Goal: Task Accomplishment & Management: Use online tool/utility

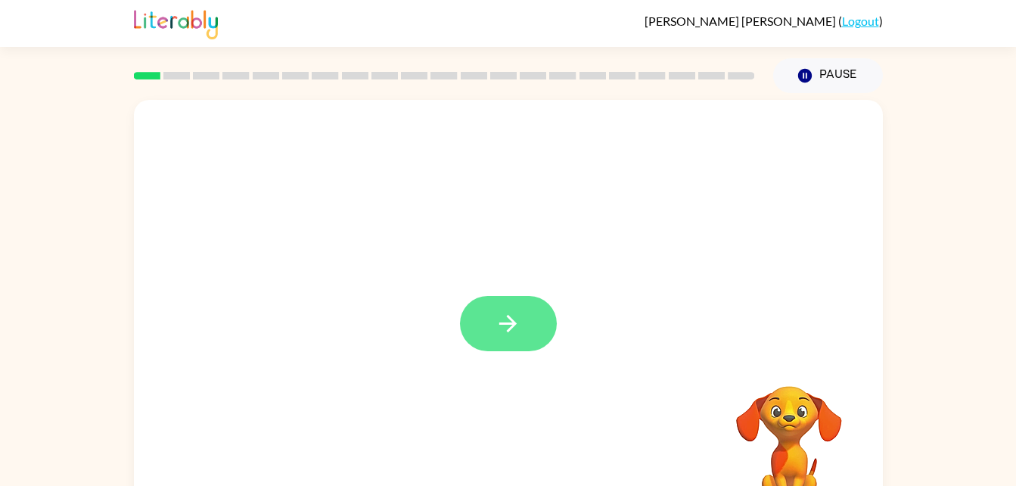
click at [490, 331] on button "button" at bounding box center [508, 323] width 97 height 55
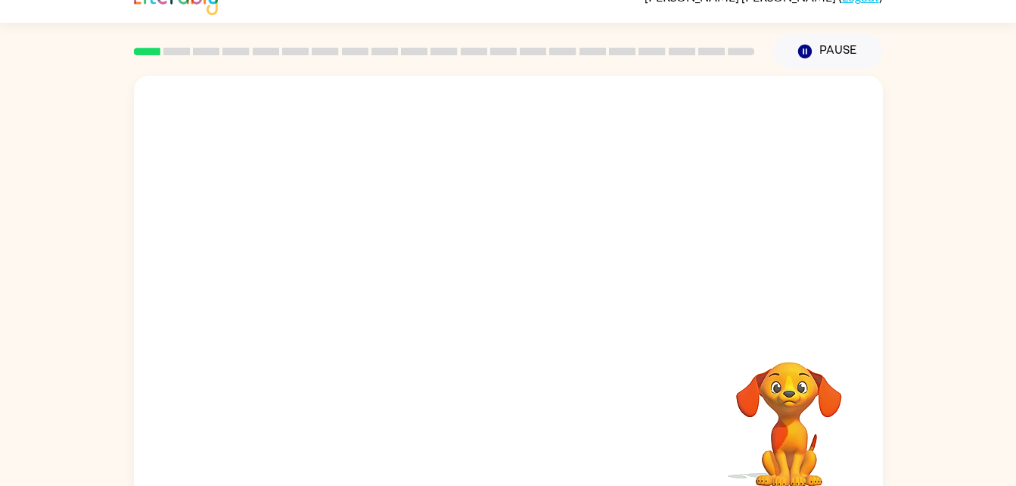
scroll to position [46, 0]
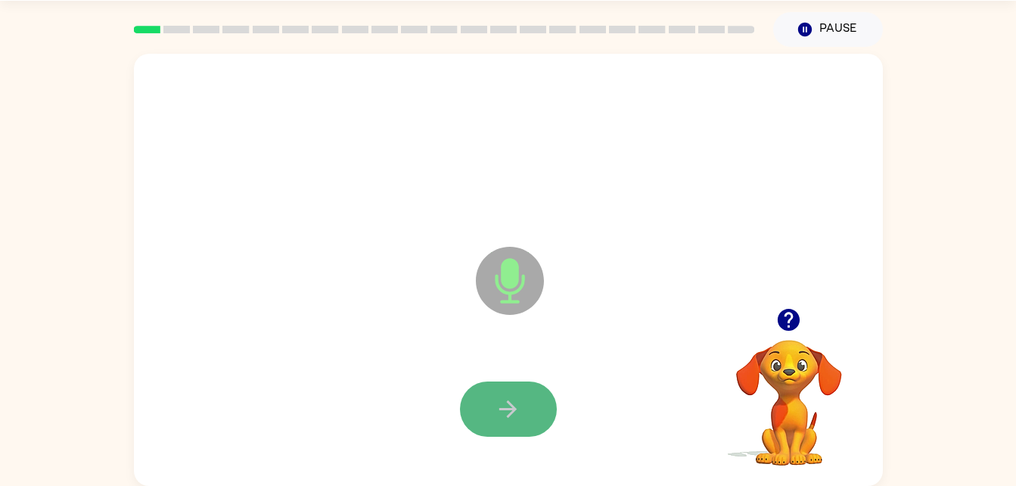
click at [493, 403] on button "button" at bounding box center [508, 408] width 97 height 55
drag, startPoint x: 493, startPoint y: 403, endPoint x: 497, endPoint y: 415, distance: 12.7
click at [497, 415] on button "button" at bounding box center [508, 408] width 97 height 55
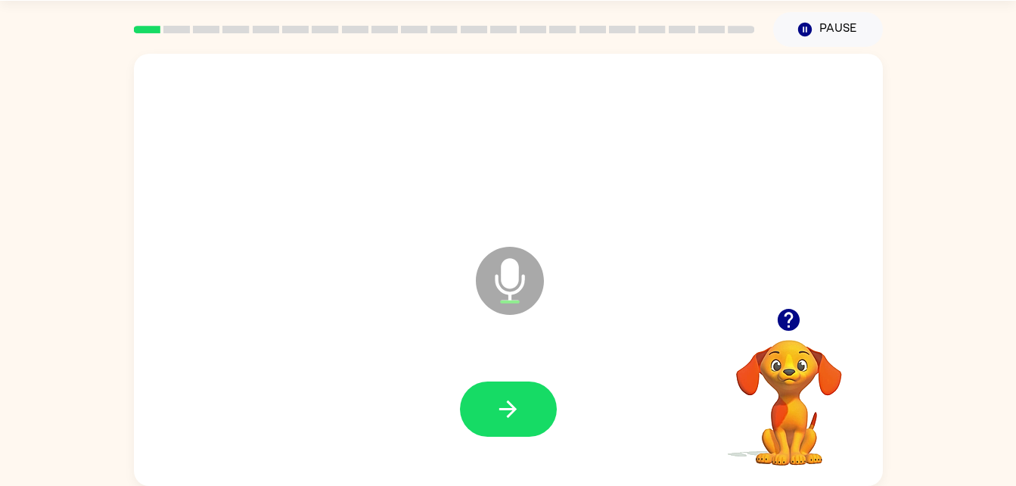
drag, startPoint x: 497, startPoint y: 415, endPoint x: 493, endPoint y: 451, distance: 35.9
click at [496, 418] on icon "button" at bounding box center [508, 409] width 26 height 26
click at [503, 416] on icon "button" at bounding box center [508, 409] width 26 height 26
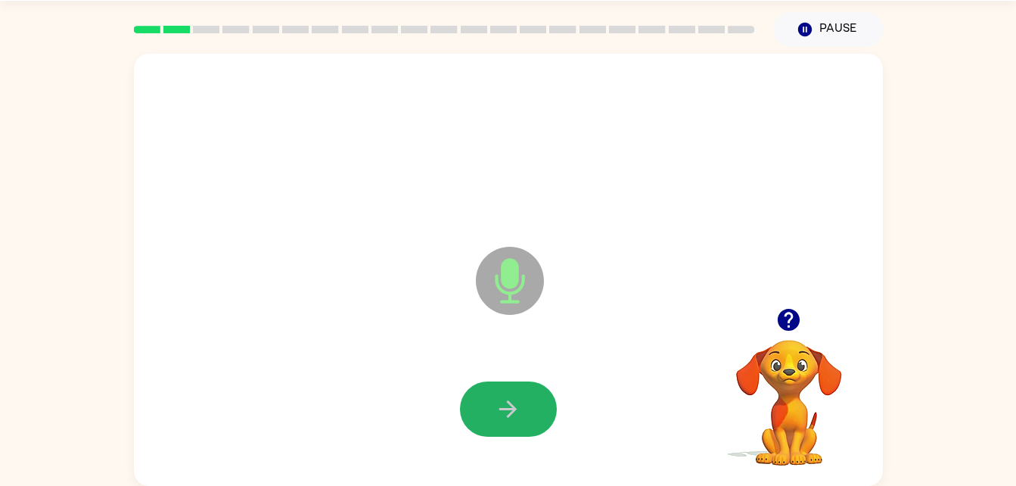
click at [503, 416] on icon "button" at bounding box center [508, 409] width 26 height 26
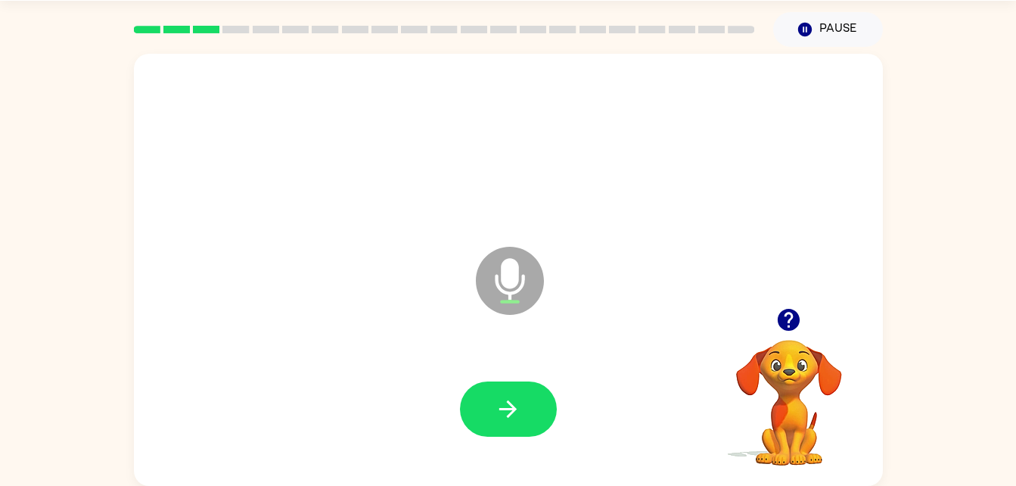
drag, startPoint x: 503, startPoint y: 416, endPoint x: 505, endPoint y: 425, distance: 8.5
click at [505, 425] on button "button" at bounding box center [508, 408] width 97 height 55
drag, startPoint x: 505, startPoint y: 425, endPoint x: 462, endPoint y: 375, distance: 65.4
click at [462, 375] on div at bounding box center [508, 409] width 719 height 124
click at [485, 390] on button "button" at bounding box center [508, 408] width 97 height 55
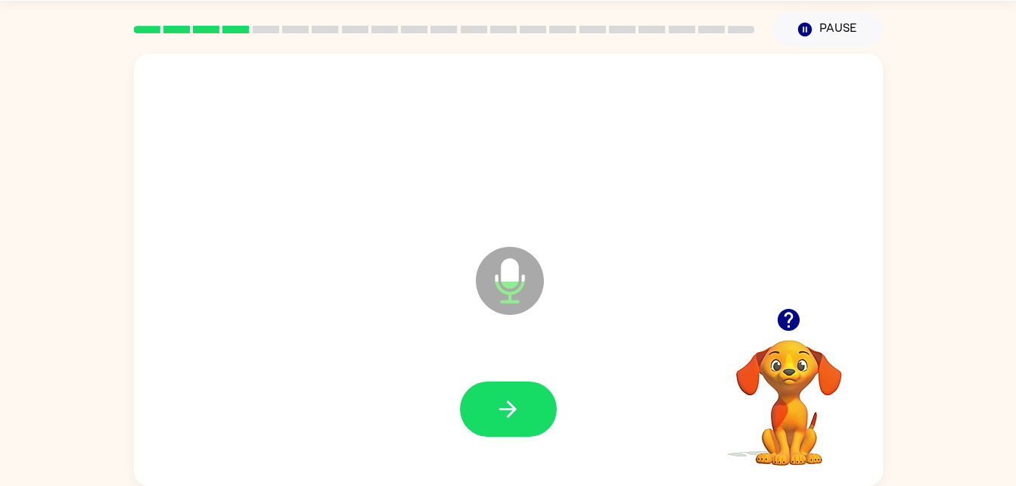
click at [485, 390] on button "button" at bounding box center [508, 408] width 97 height 55
drag, startPoint x: 485, startPoint y: 390, endPoint x: 416, endPoint y: 338, distance: 86.0
click at [416, 338] on div "Microphone The Microphone is here when it is your turn to talk" at bounding box center [508, 270] width 749 height 432
click at [501, 396] on icon "button" at bounding box center [508, 409] width 26 height 26
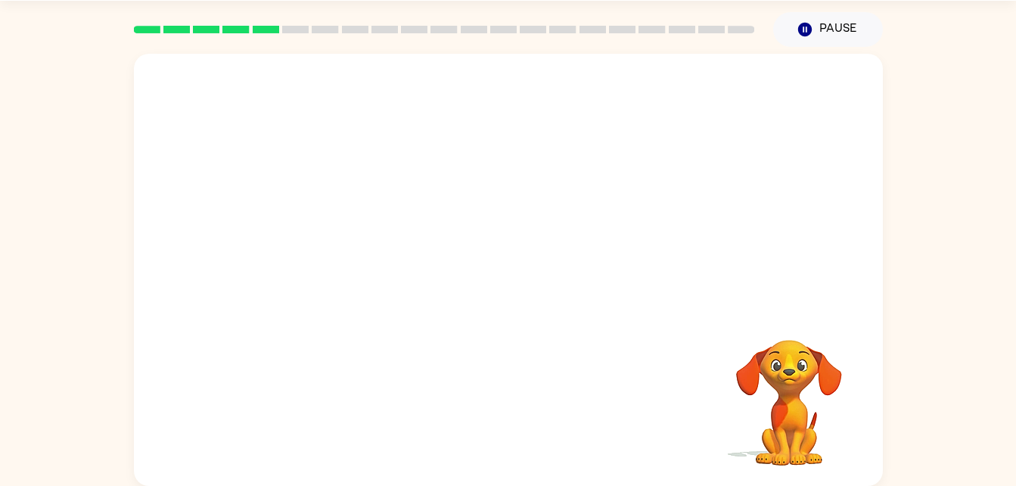
drag, startPoint x: 690, startPoint y: 419, endPoint x: 660, endPoint y: 421, distance: 30.3
click at [660, 421] on div "Your browser must support playing .mp4 files to use Literably. Please try using…" at bounding box center [508, 270] width 749 height 432
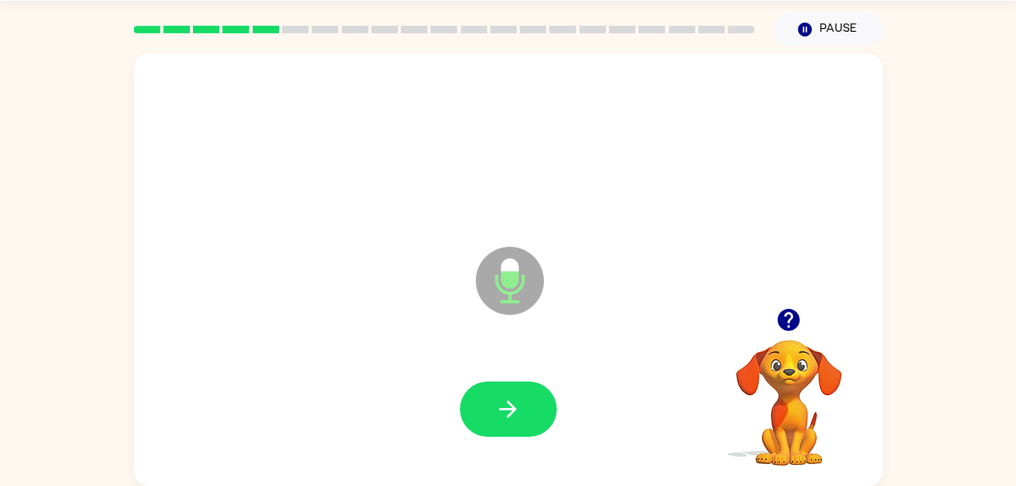
click at [758, 323] on div at bounding box center [789, 319] width 151 height 39
drag, startPoint x: 577, startPoint y: 386, endPoint x: 568, endPoint y: 390, distance: 10.5
click at [568, 390] on div at bounding box center [508, 409] width 719 height 124
click at [555, 385] on div at bounding box center [508, 408] width 97 height 55
click at [505, 442] on div at bounding box center [508, 409] width 719 height 124
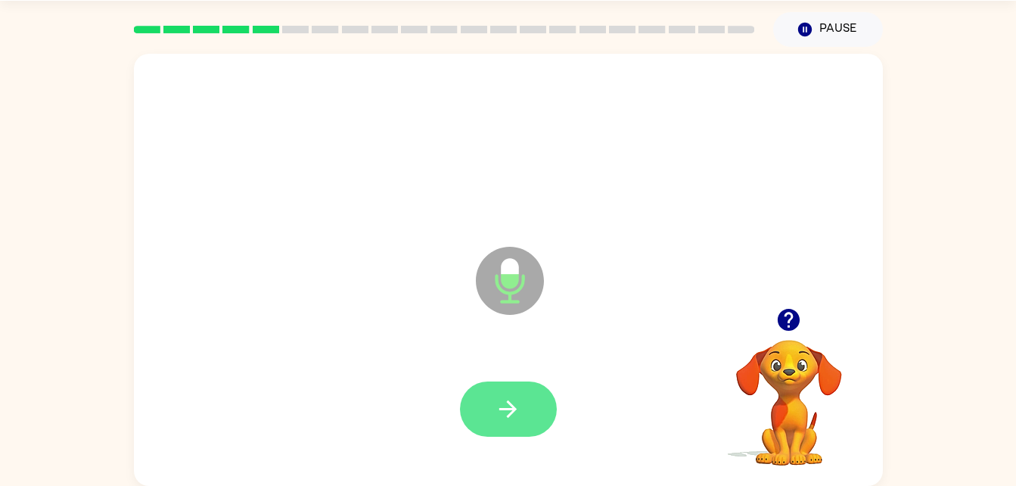
click at [526, 395] on button "button" at bounding box center [508, 408] width 97 height 55
click at [523, 415] on button "button" at bounding box center [508, 408] width 97 height 55
click at [524, 399] on button "button" at bounding box center [508, 408] width 97 height 55
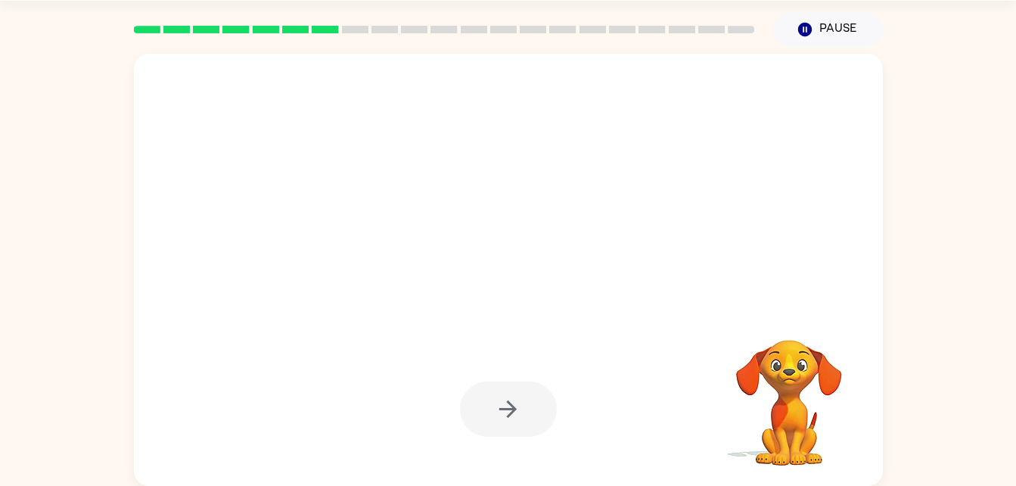
click at [538, 383] on div at bounding box center [508, 408] width 97 height 55
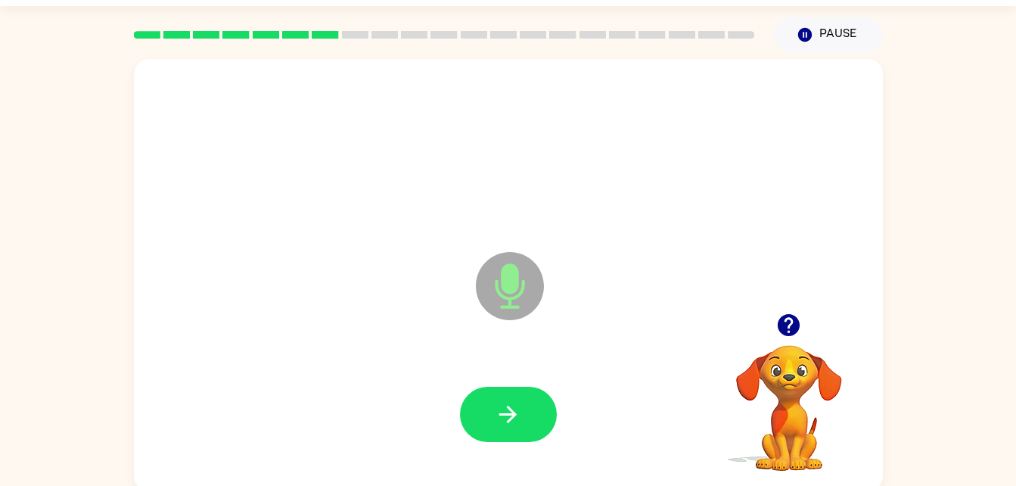
scroll to position [40, 0]
click at [537, 384] on div at bounding box center [508, 415] width 719 height 124
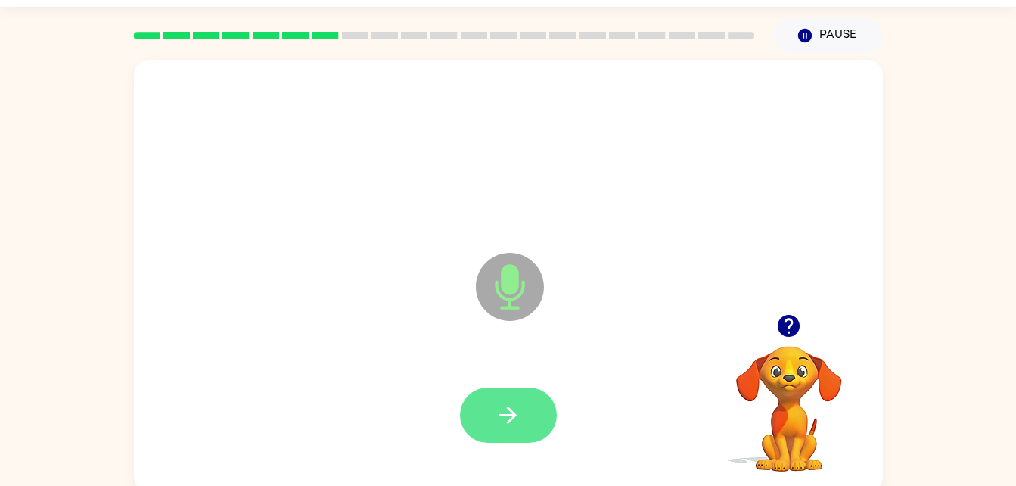
click at [526, 438] on button "button" at bounding box center [508, 414] width 97 height 55
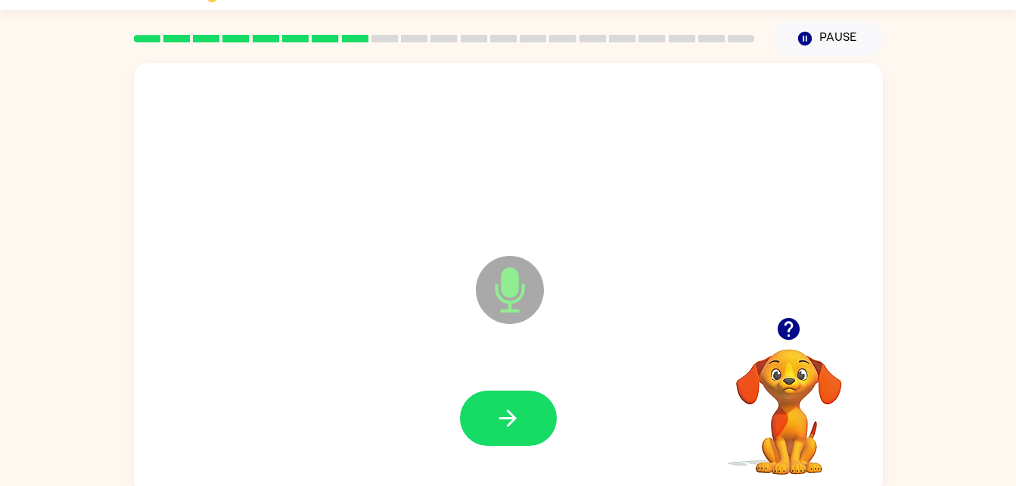
scroll to position [36, 0]
click at [518, 450] on div at bounding box center [508, 419] width 719 height 124
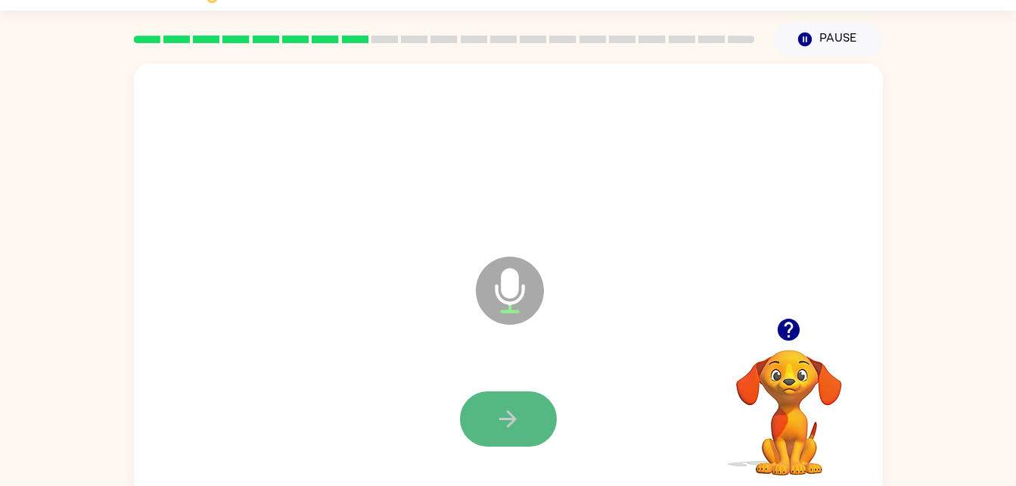
click at [518, 428] on icon "button" at bounding box center [508, 419] width 26 height 26
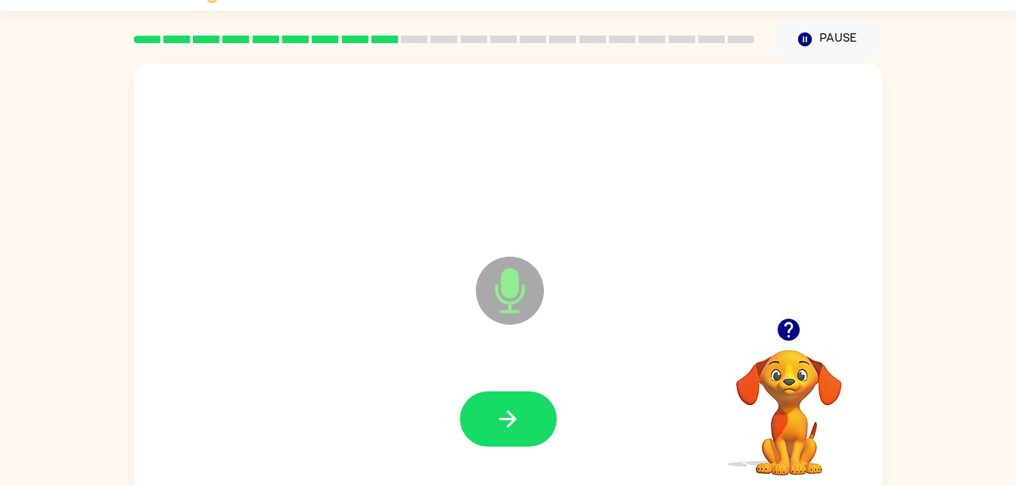
click at [502, 449] on div at bounding box center [508, 419] width 719 height 124
click at [509, 434] on button "button" at bounding box center [508, 418] width 97 height 55
click at [794, 331] on icon "button" at bounding box center [789, 330] width 22 height 22
click at [514, 406] on icon "button" at bounding box center [508, 419] width 26 height 26
drag, startPoint x: 490, startPoint y: 395, endPoint x: 495, endPoint y: 384, distance: 12.5
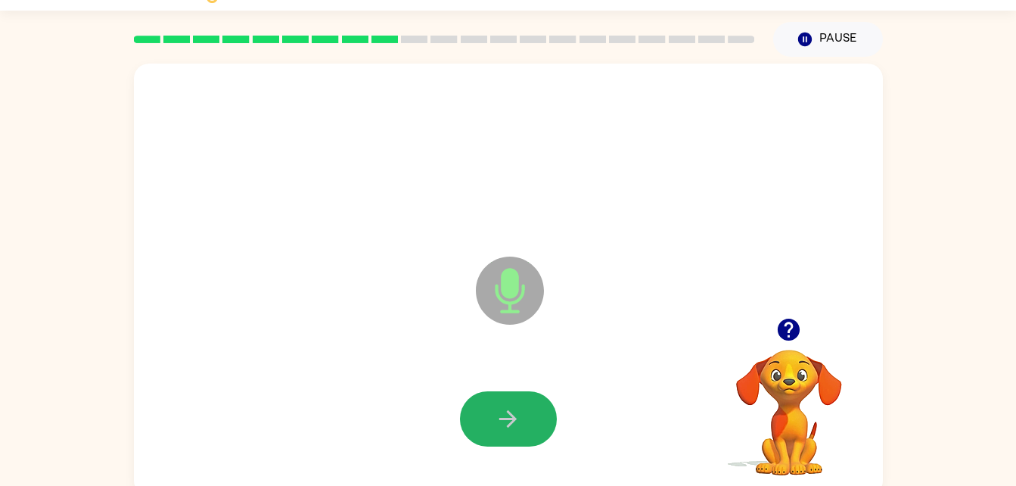
click at [495, 384] on div at bounding box center [508, 419] width 719 height 124
click at [530, 412] on button "button" at bounding box center [508, 418] width 97 height 55
click at [532, 412] on button "button" at bounding box center [508, 418] width 97 height 55
drag, startPoint x: 532, startPoint y: 412, endPoint x: 455, endPoint y: 256, distance: 174.0
click at [455, 256] on div "Microphone The Microphone is here when it is your turn to talk" at bounding box center [508, 280] width 749 height 432
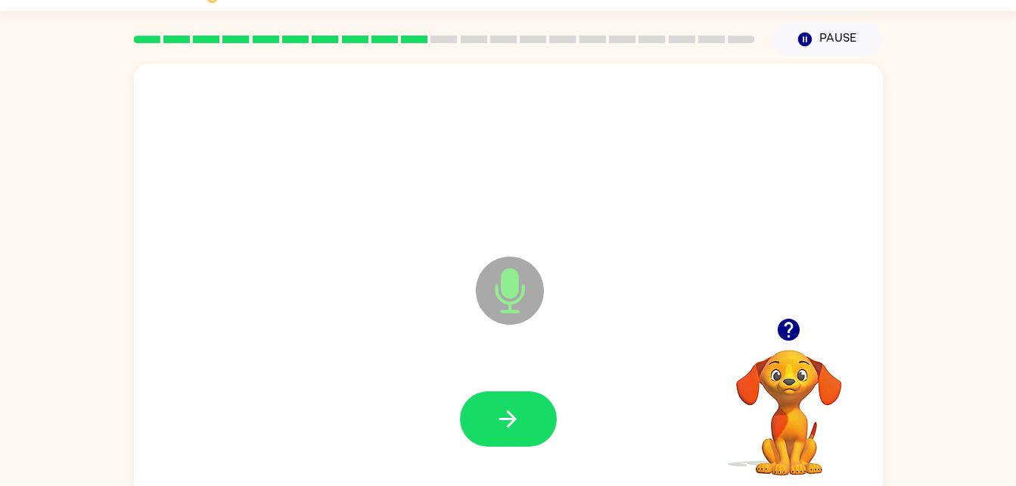
click at [495, 457] on div at bounding box center [508, 419] width 719 height 124
click at [493, 432] on button "button" at bounding box center [508, 418] width 97 height 55
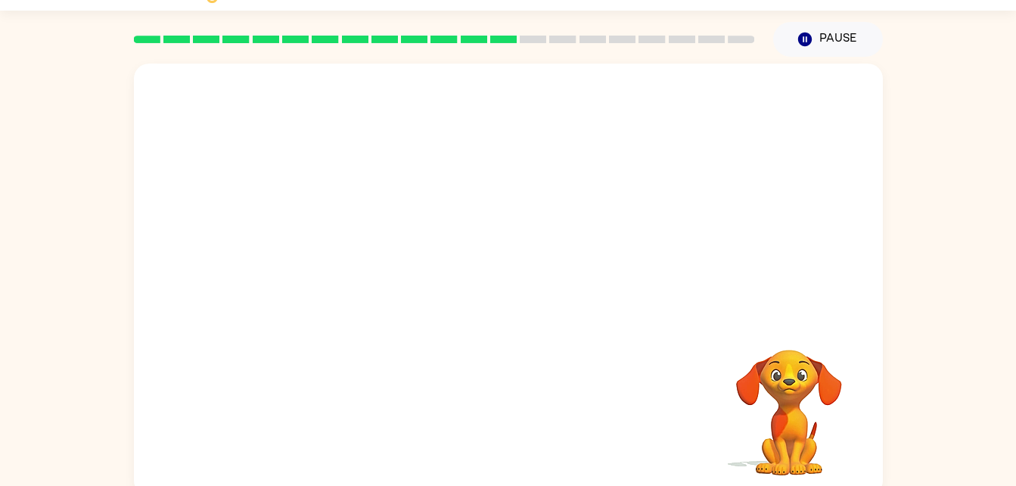
click at [493, 432] on div "Your browser must support playing .mp4 files to use Literably. Please try using…" at bounding box center [508, 280] width 749 height 432
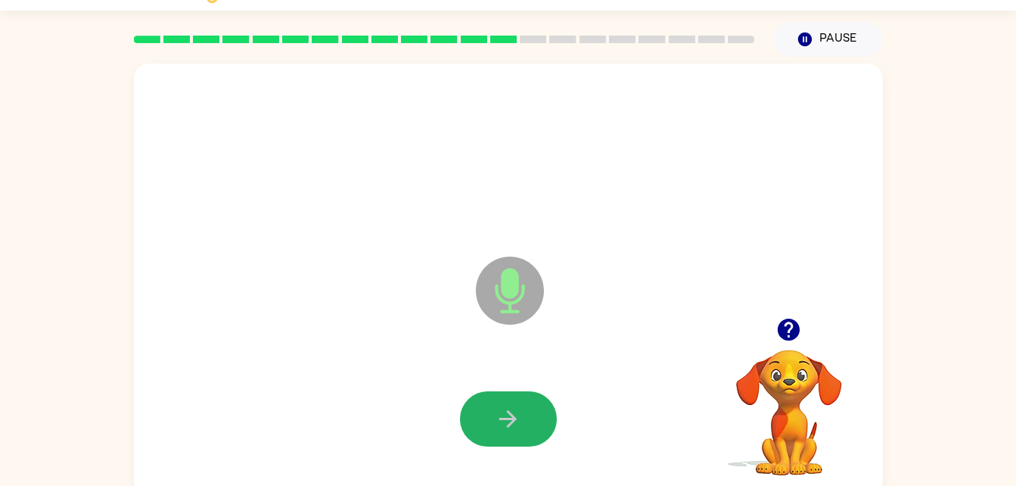
click at [493, 432] on button "button" at bounding box center [508, 418] width 97 height 55
drag, startPoint x: 493, startPoint y: 432, endPoint x: 484, endPoint y: 457, distance: 26.3
click at [484, 457] on div at bounding box center [508, 419] width 719 height 124
click at [475, 462] on div at bounding box center [508, 419] width 719 height 124
drag, startPoint x: 480, startPoint y: 437, endPoint x: 487, endPoint y: 429, distance: 10.7
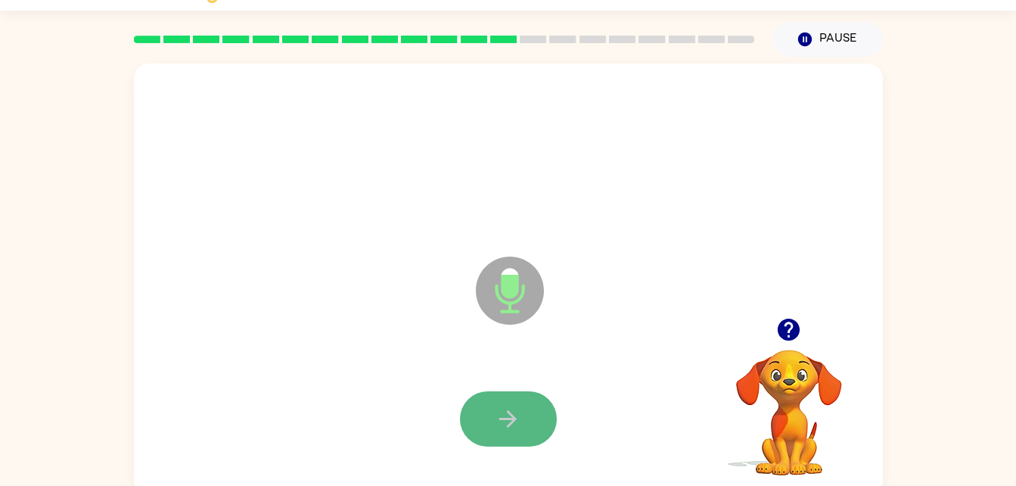
click at [487, 429] on button "button" at bounding box center [508, 418] width 97 height 55
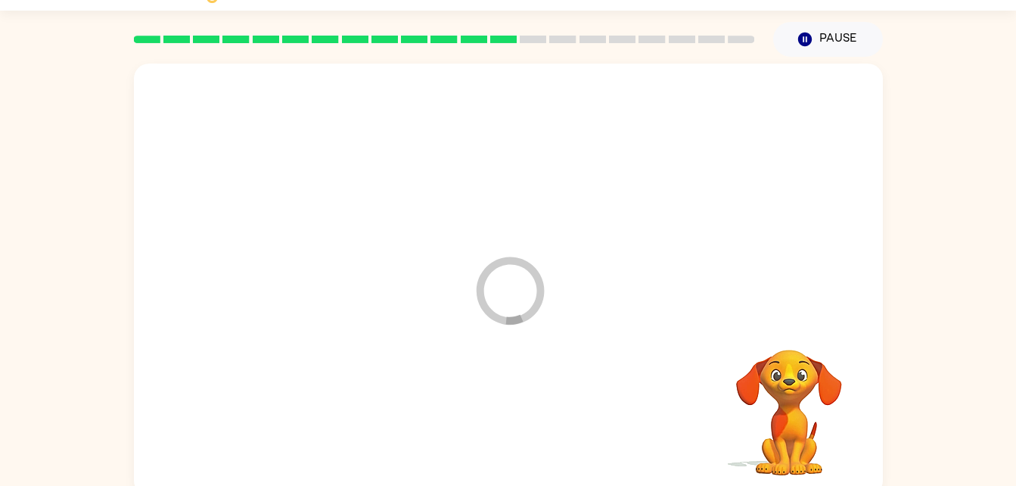
click at [487, 429] on div at bounding box center [508, 419] width 719 height 124
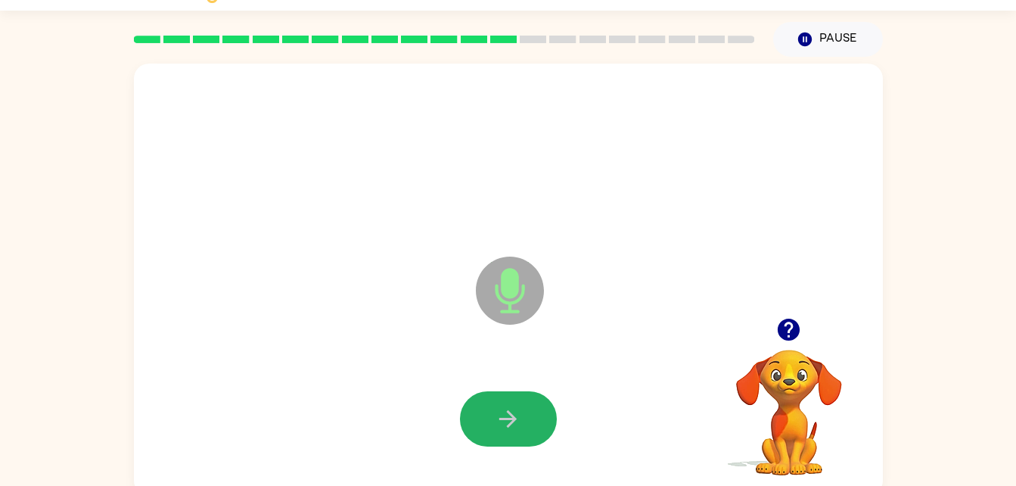
click at [487, 429] on button "button" at bounding box center [508, 418] width 97 height 55
drag, startPoint x: 487, startPoint y: 429, endPoint x: 478, endPoint y: 435, distance: 10.9
click at [478, 435] on button "button" at bounding box center [508, 418] width 97 height 55
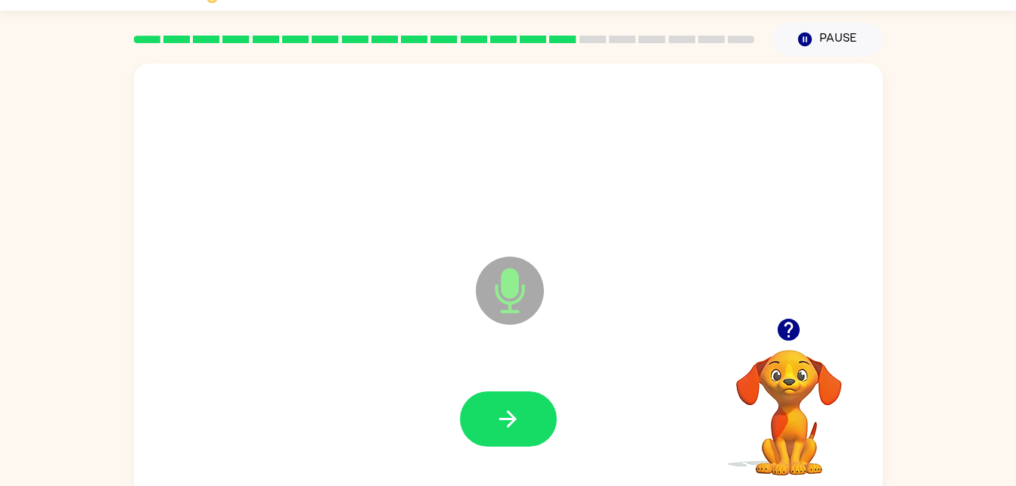
click at [478, 435] on button "button" at bounding box center [508, 418] width 97 height 55
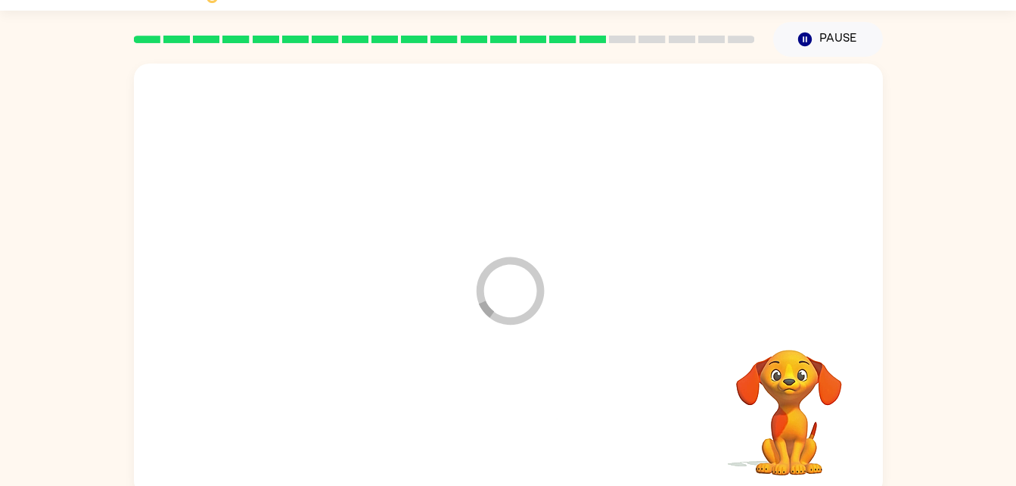
click at [478, 435] on div at bounding box center [508, 419] width 719 height 124
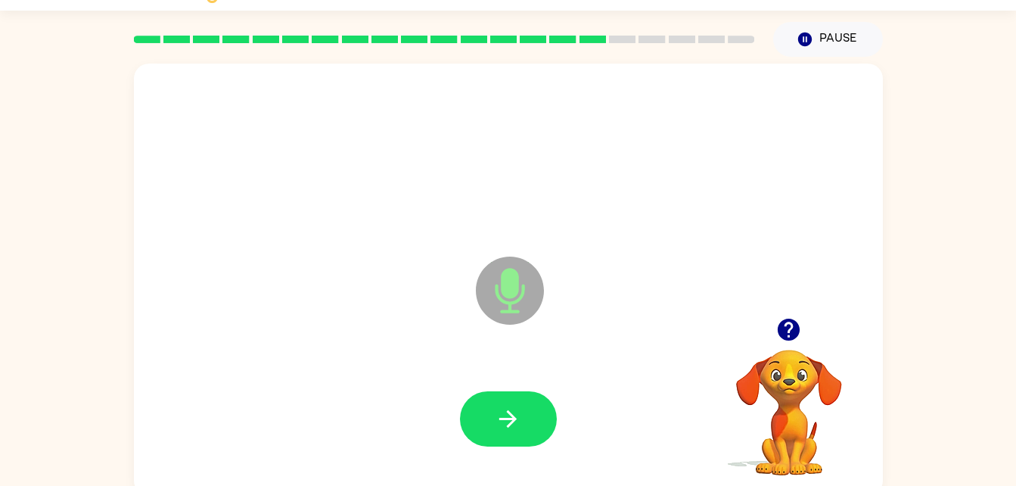
click at [478, 435] on button "button" at bounding box center [508, 418] width 97 height 55
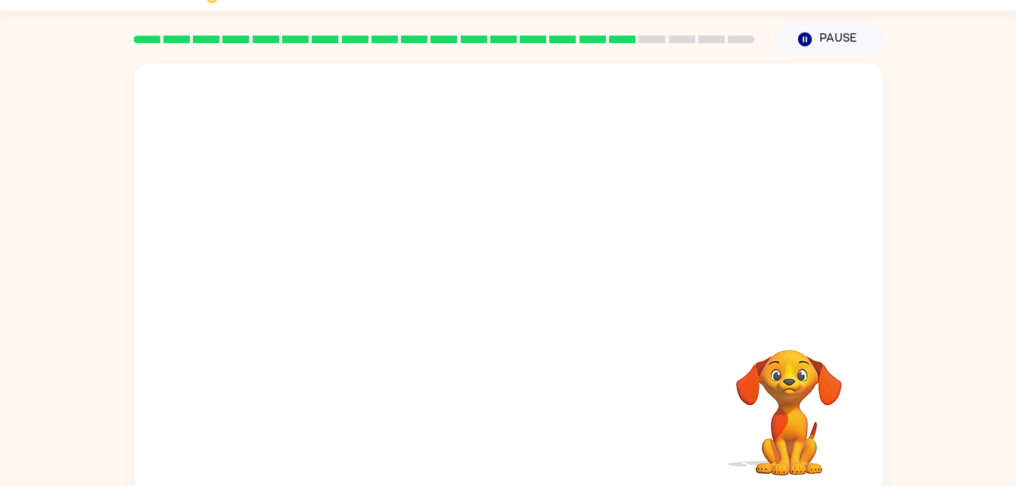
click at [552, 54] on div at bounding box center [444, 39] width 639 height 53
click at [638, 61] on div at bounding box center [444, 39] width 639 height 53
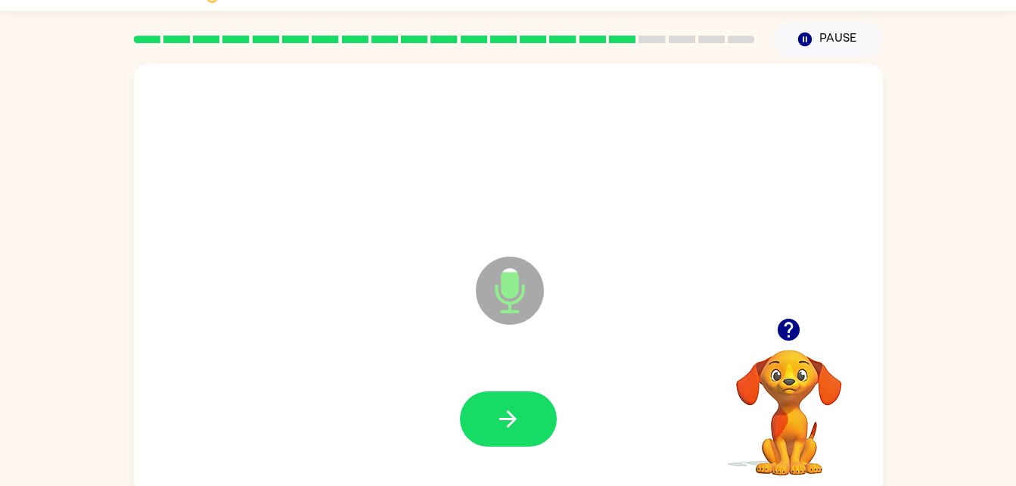
click at [691, 451] on div at bounding box center [508, 419] width 719 height 124
click at [793, 321] on icon "button" at bounding box center [789, 330] width 22 height 22
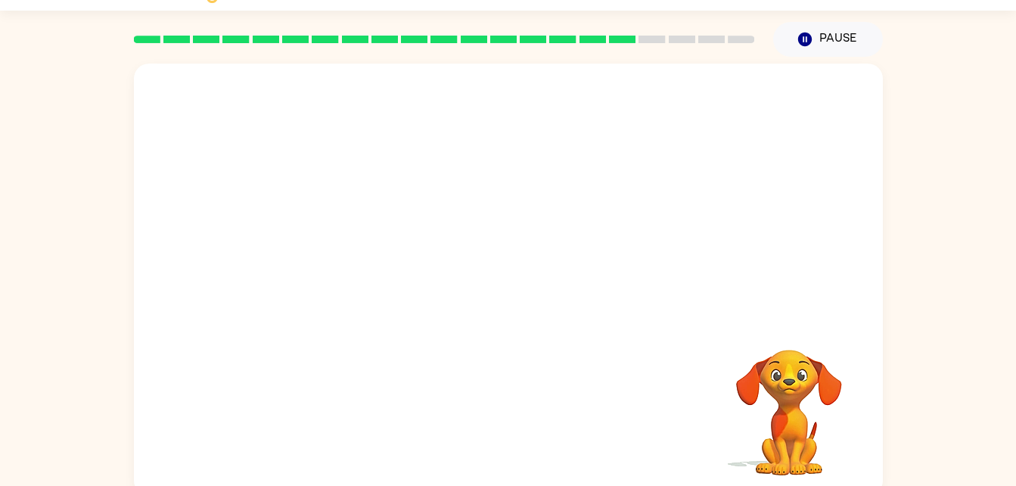
click at [660, 329] on div at bounding box center [508, 288] width 719 height 124
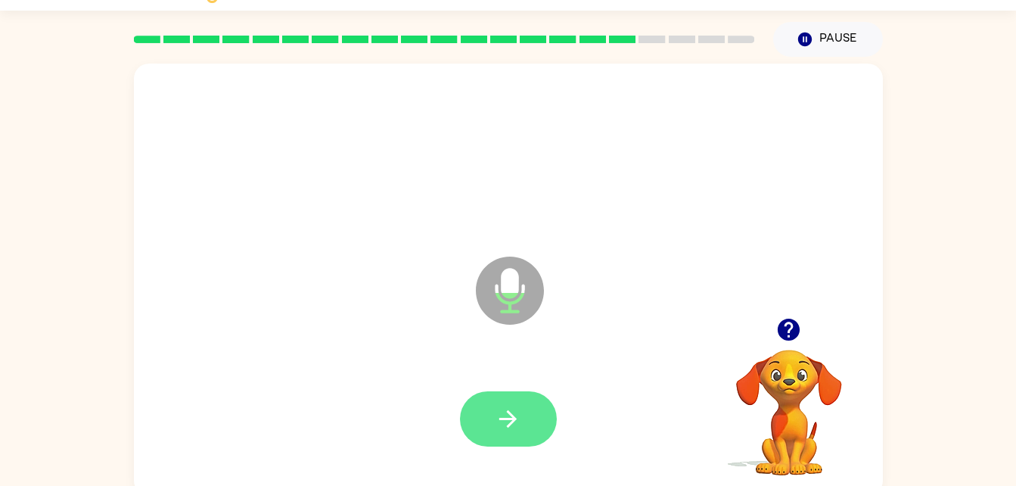
click at [515, 415] on icon "button" at bounding box center [508, 419] width 26 height 26
drag, startPoint x: 515, startPoint y: 415, endPoint x: 505, endPoint y: 404, distance: 15.0
click at [505, 404] on button "button" at bounding box center [508, 418] width 97 height 55
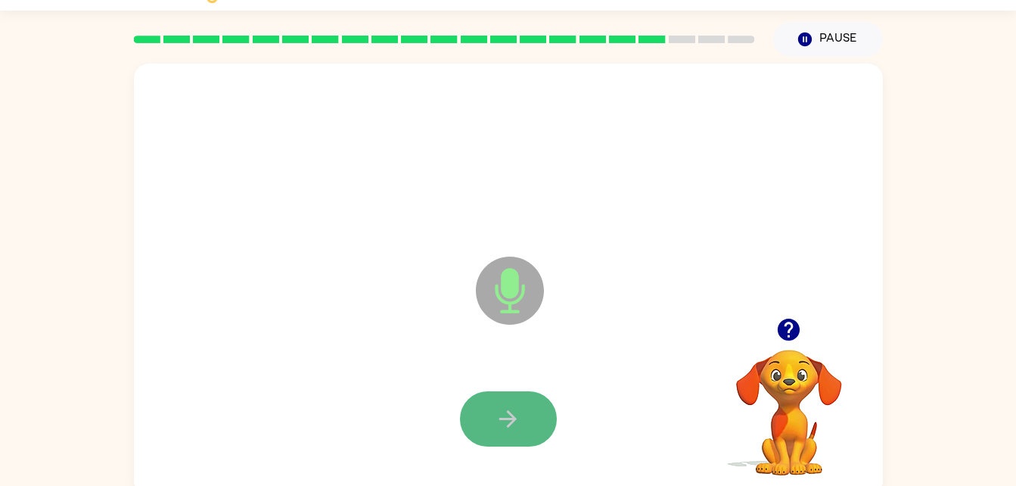
click at [525, 422] on button "button" at bounding box center [508, 418] width 97 height 55
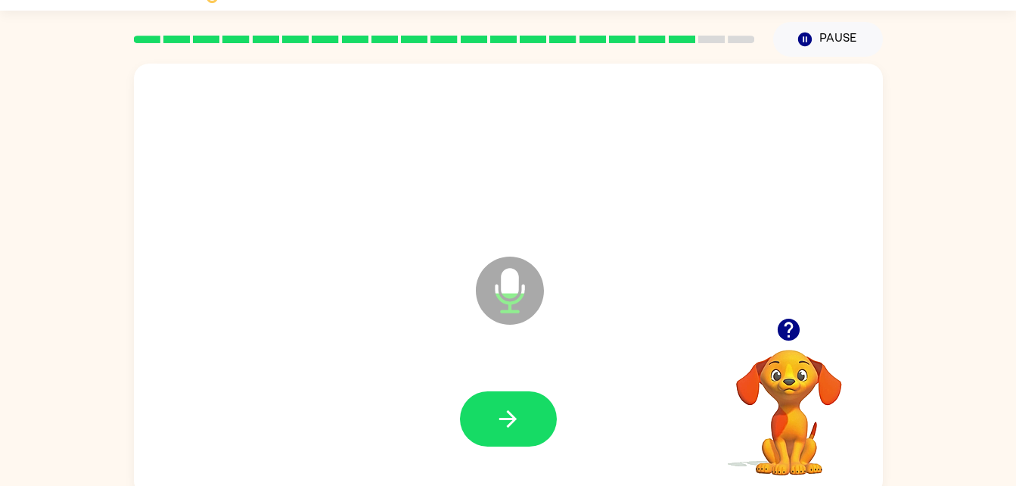
click at [525, 422] on button "button" at bounding box center [508, 418] width 97 height 55
click at [524, 419] on button "button" at bounding box center [508, 418] width 97 height 55
click at [529, 418] on button "button" at bounding box center [508, 418] width 97 height 55
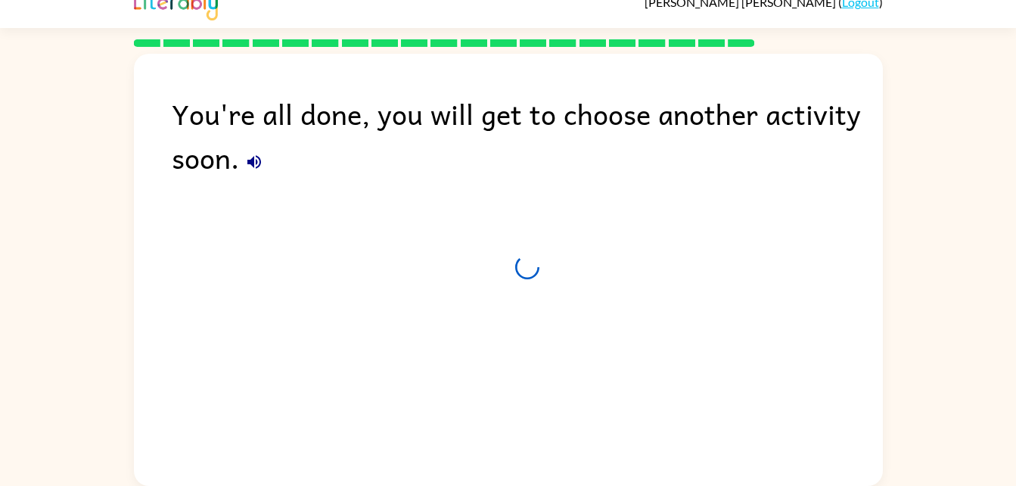
scroll to position [19, 0]
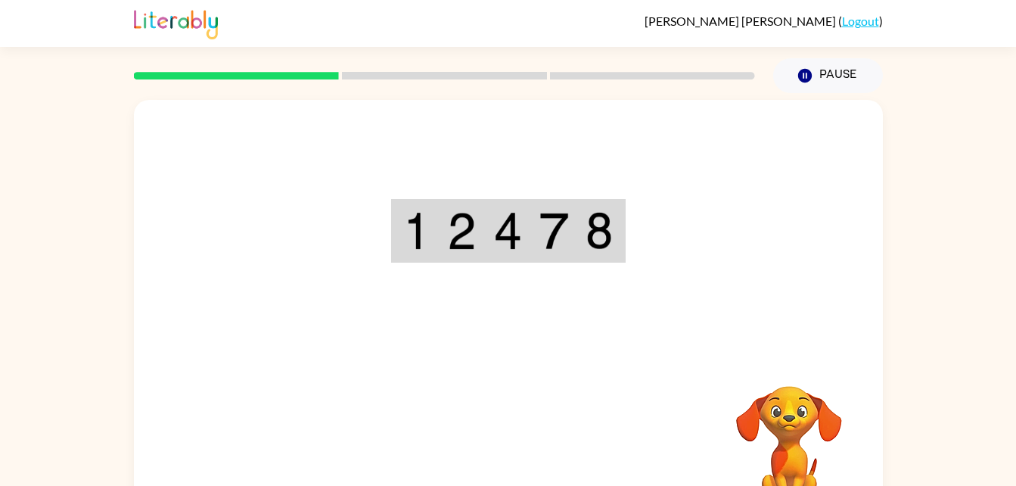
click at [501, 428] on div "Your browser must support playing .mp4 files to use Literably. Please try using…" at bounding box center [508, 316] width 749 height 432
drag, startPoint x: 501, startPoint y: 428, endPoint x: 505, endPoint y: 278, distance: 149.9
click at [505, 278] on div "Your browser must support playing .mp4 files to use Literably. Please try using…" at bounding box center [508, 316] width 749 height 432
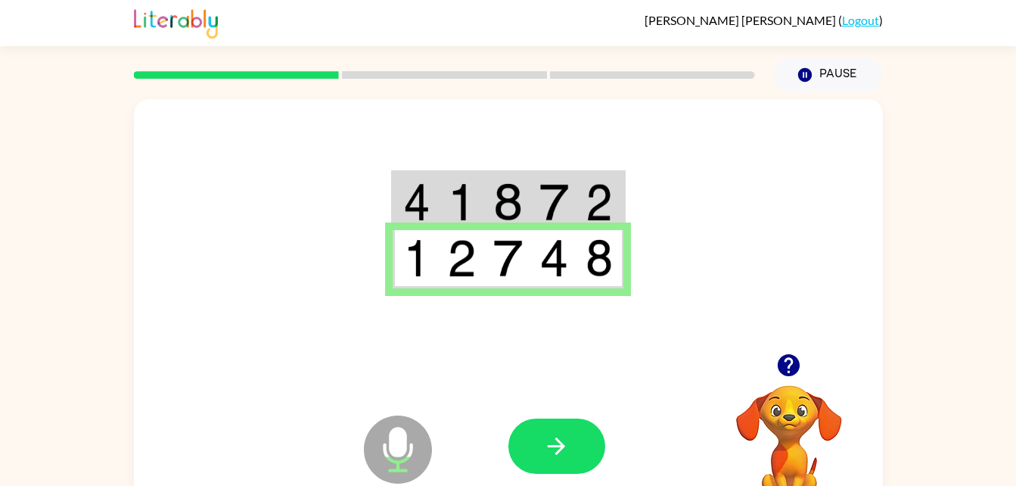
click at [499, 429] on icon "Microphone The Microphone is here when it is your turn to talk" at bounding box center [473, 469] width 227 height 114
click at [540, 435] on button "button" at bounding box center [557, 445] width 97 height 55
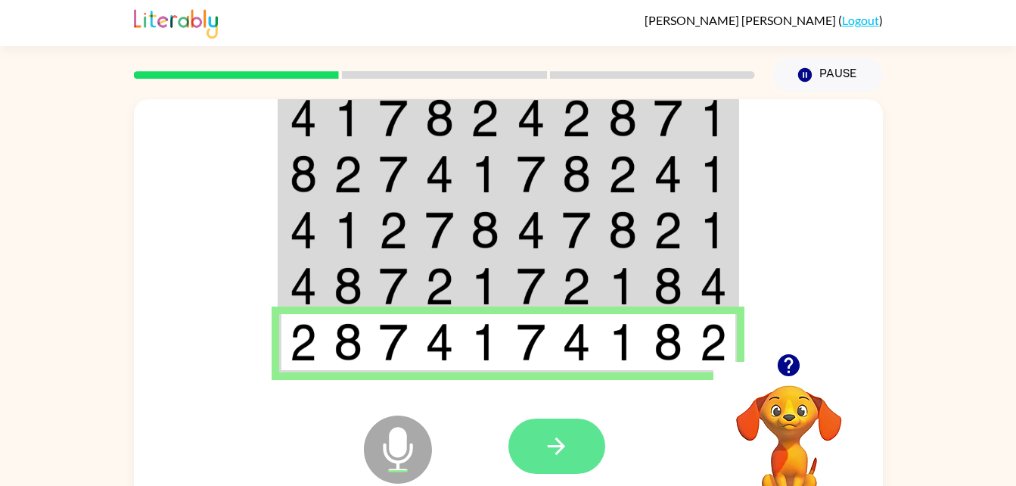
click at [552, 446] on icon "button" at bounding box center [556, 445] width 17 height 17
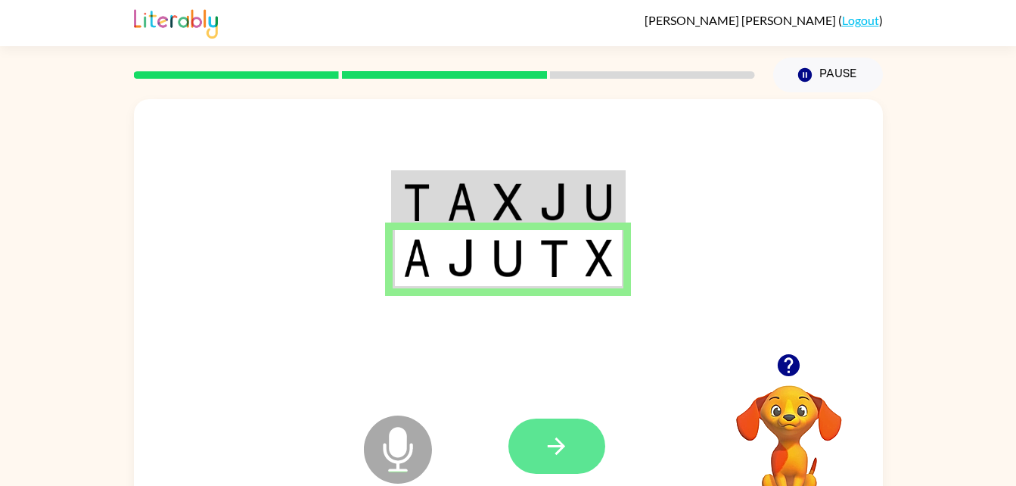
click at [560, 453] on icon "button" at bounding box center [556, 446] width 26 height 26
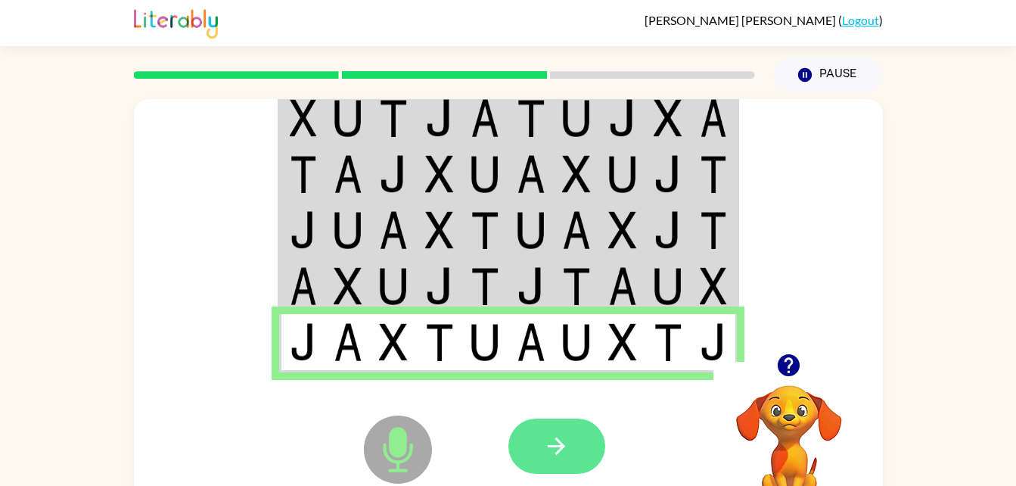
click at [525, 434] on button "button" at bounding box center [557, 445] width 97 height 55
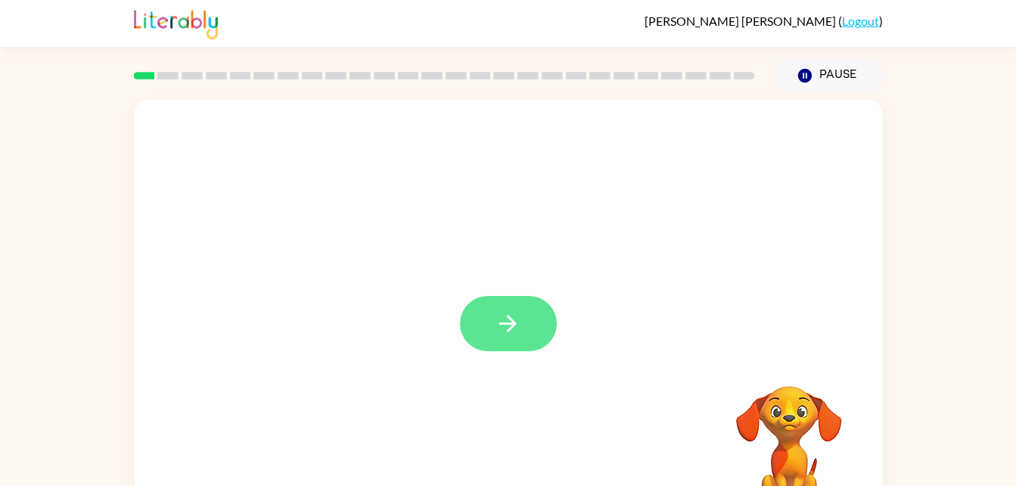
click at [522, 321] on button "button" at bounding box center [508, 323] width 97 height 55
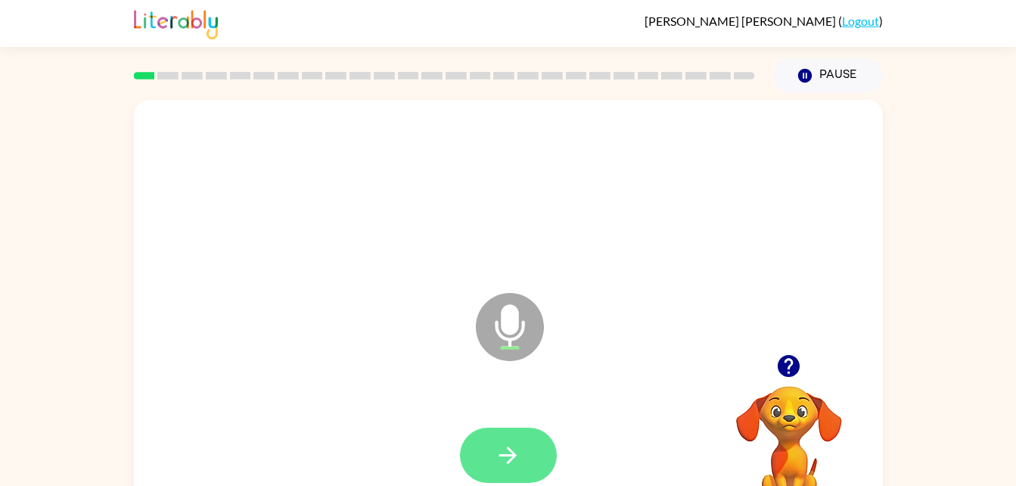
click at [497, 463] on icon "button" at bounding box center [508, 455] width 26 height 26
click at [520, 480] on button "button" at bounding box center [508, 455] width 97 height 55
click at [522, 441] on button "button" at bounding box center [508, 455] width 97 height 55
click at [485, 463] on button "button" at bounding box center [508, 455] width 97 height 55
click at [475, 448] on button "button" at bounding box center [508, 455] width 97 height 55
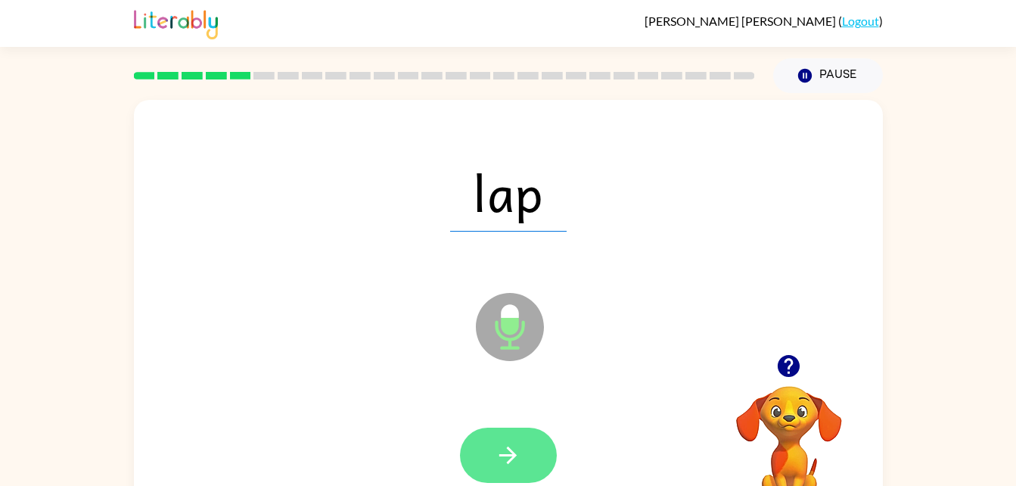
click at [538, 474] on button "button" at bounding box center [508, 455] width 97 height 55
click at [528, 466] on button "button" at bounding box center [508, 455] width 97 height 55
click at [524, 463] on button "button" at bounding box center [508, 455] width 97 height 55
click at [499, 460] on icon "button" at bounding box center [508, 455] width 26 height 26
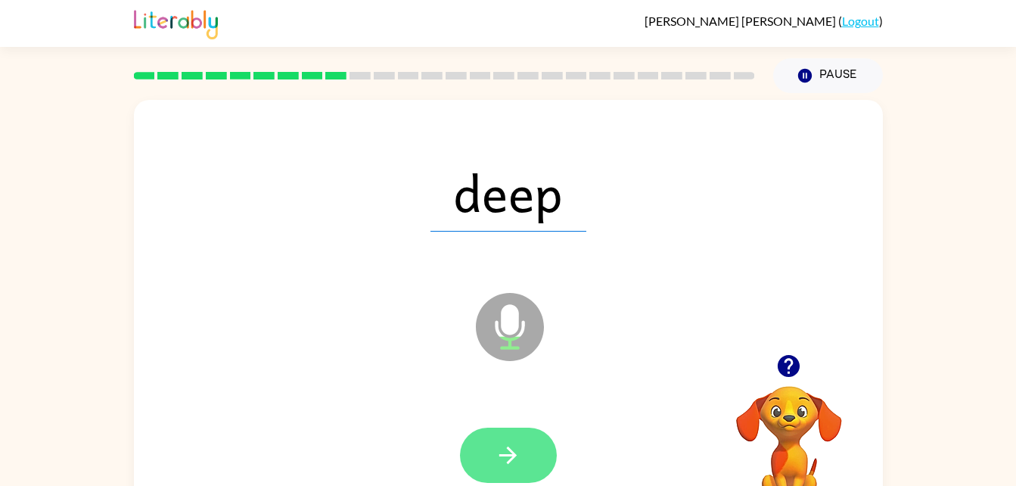
click at [510, 459] on icon "button" at bounding box center [507, 454] width 17 height 17
click at [516, 471] on button "button" at bounding box center [508, 455] width 97 height 55
click at [490, 428] on button "button" at bounding box center [508, 455] width 97 height 55
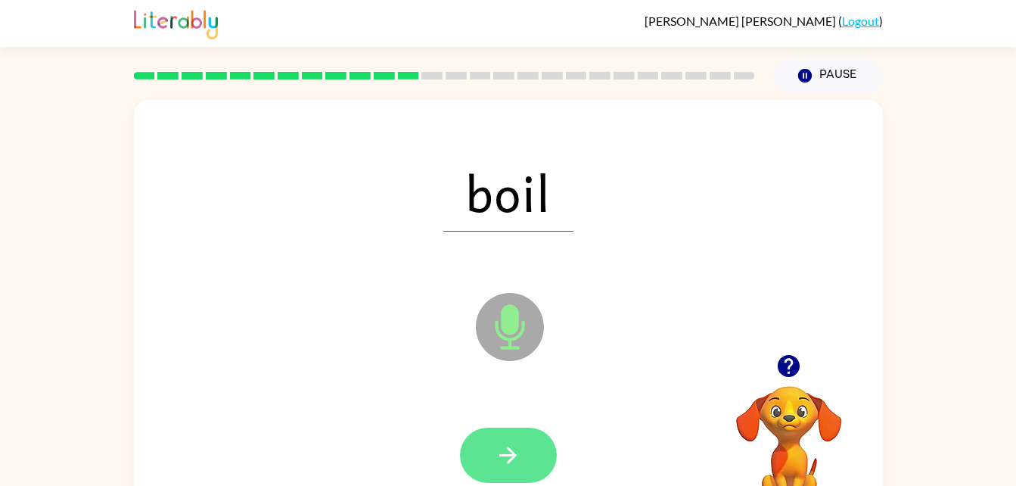
click at [499, 450] on icon "button" at bounding box center [508, 455] width 26 height 26
click at [499, 479] on button "button" at bounding box center [508, 455] width 97 height 55
click at [487, 435] on button "button" at bounding box center [508, 455] width 97 height 55
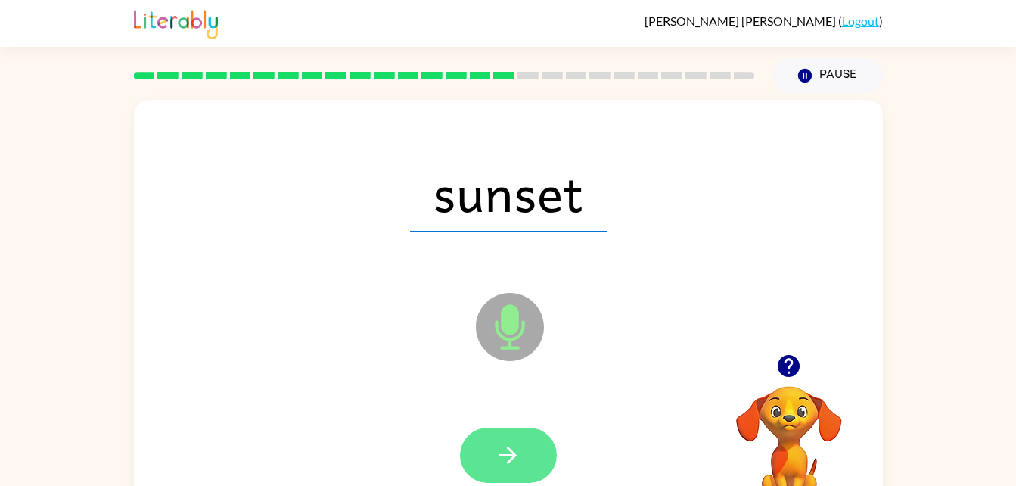
click at [496, 449] on icon "button" at bounding box center [508, 455] width 26 height 26
click at [512, 470] on button "button" at bounding box center [508, 455] width 97 height 55
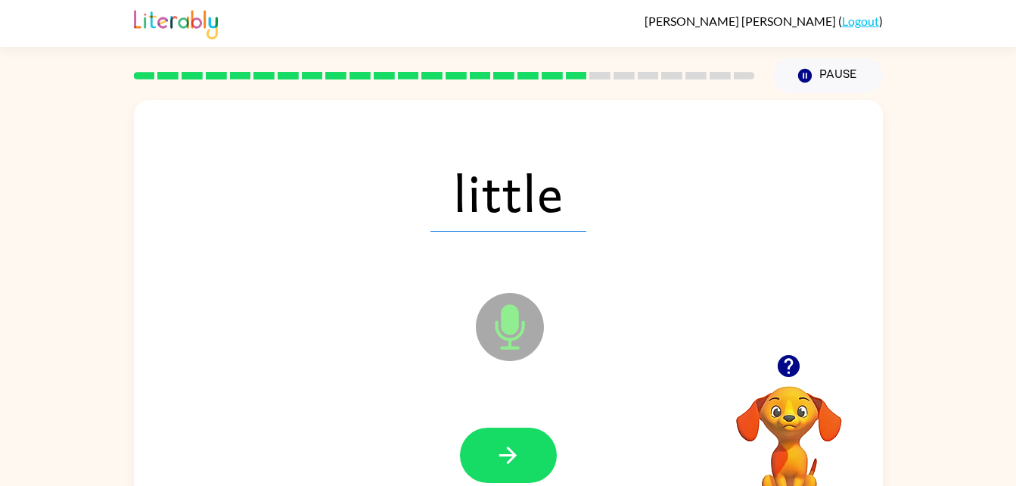
scroll to position [6, 0]
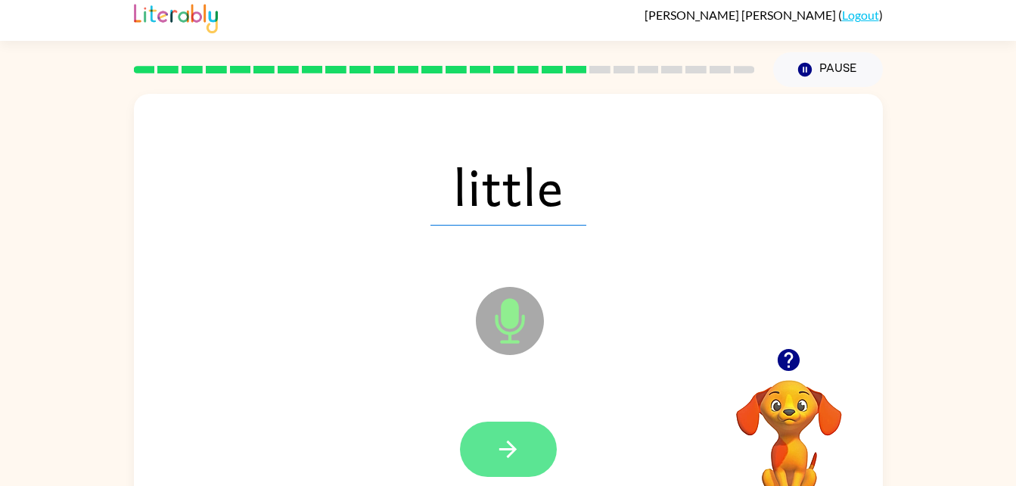
click at [502, 453] on icon "button" at bounding box center [508, 449] width 26 height 26
click at [518, 445] on icon "button" at bounding box center [508, 449] width 26 height 26
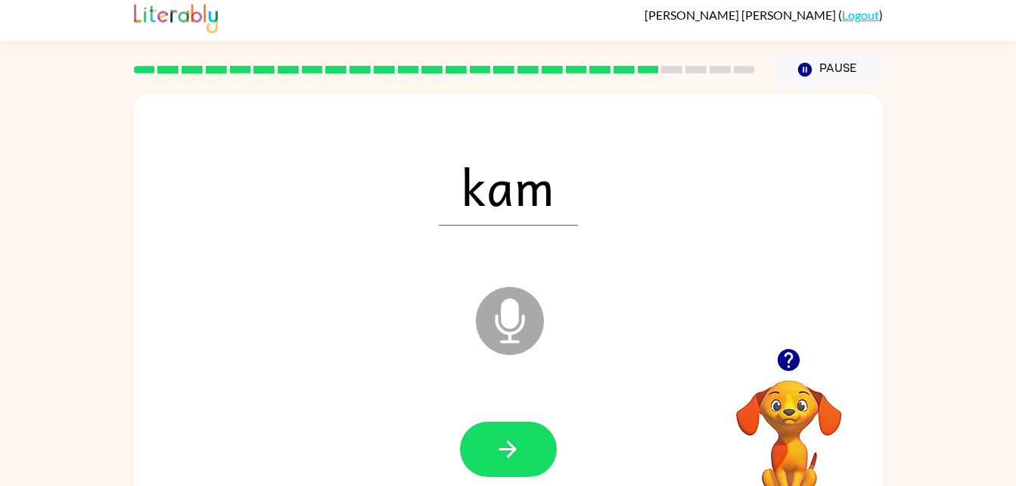
click at [502, 406] on div at bounding box center [508, 449] width 719 height 124
click at [499, 450] on icon "button" at bounding box center [508, 449] width 26 height 26
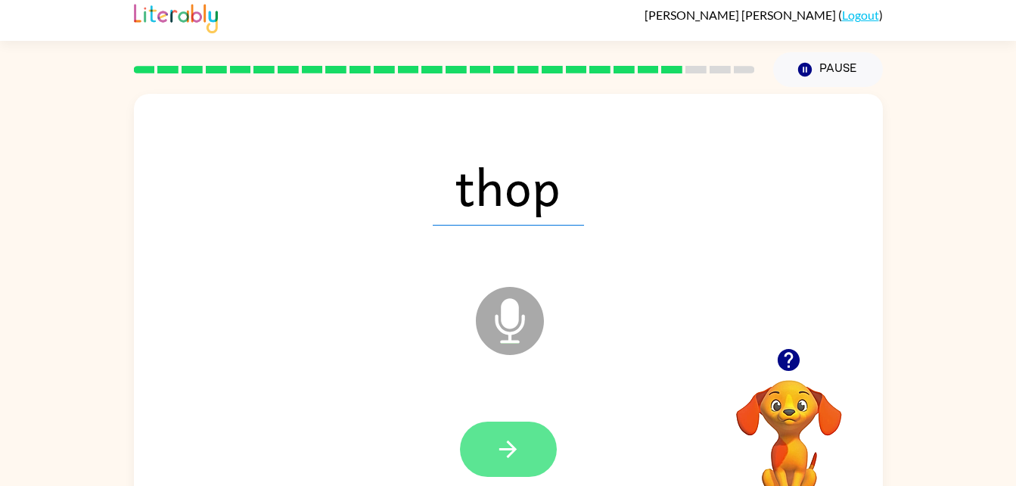
click at [499, 425] on button "button" at bounding box center [508, 449] width 97 height 55
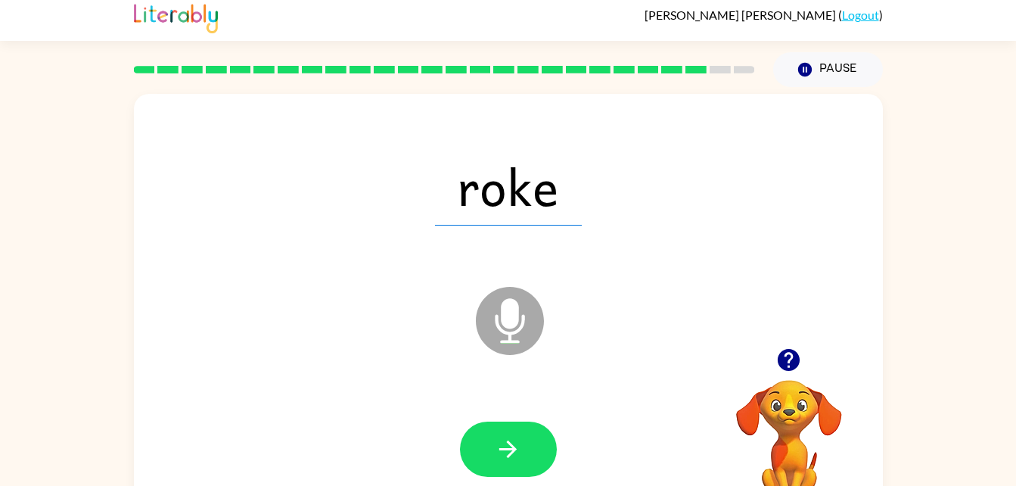
click at [496, 398] on div at bounding box center [508, 449] width 719 height 124
click at [515, 440] on icon "button" at bounding box center [508, 449] width 26 height 26
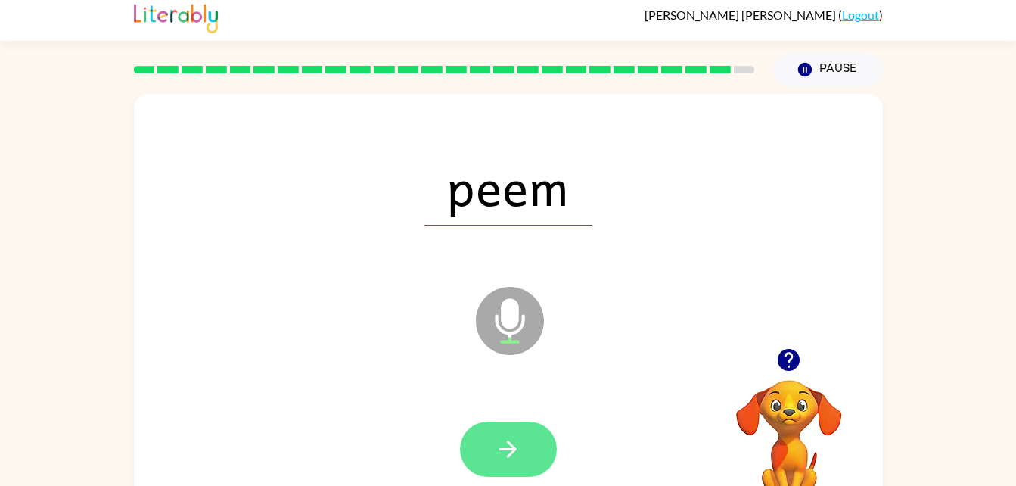
click at [506, 458] on icon "button" at bounding box center [508, 449] width 26 height 26
